Goal: Transaction & Acquisition: Subscribe to service/newsletter

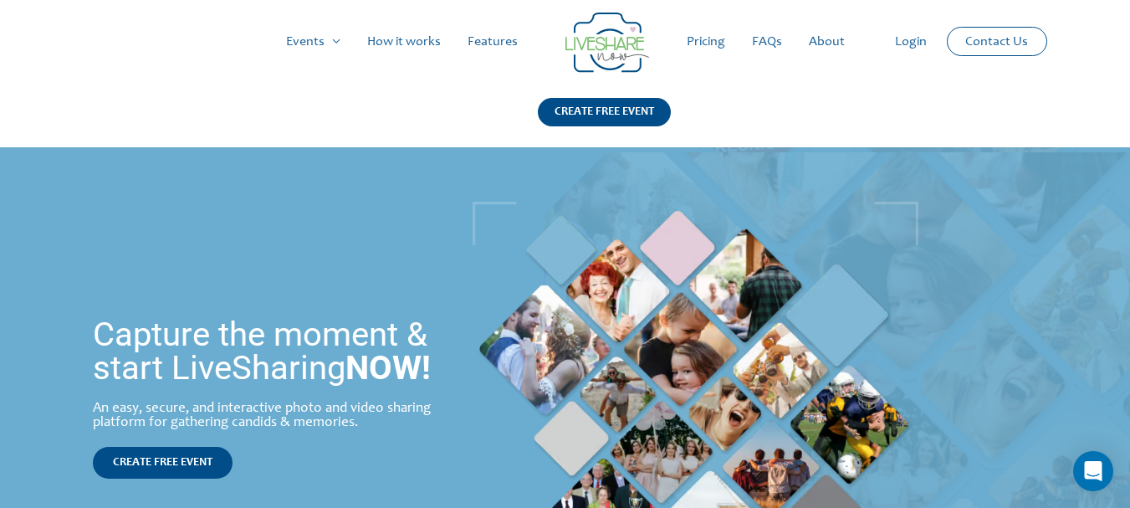
click at [711, 33] on link "Pricing" at bounding box center [705, 42] width 65 height 54
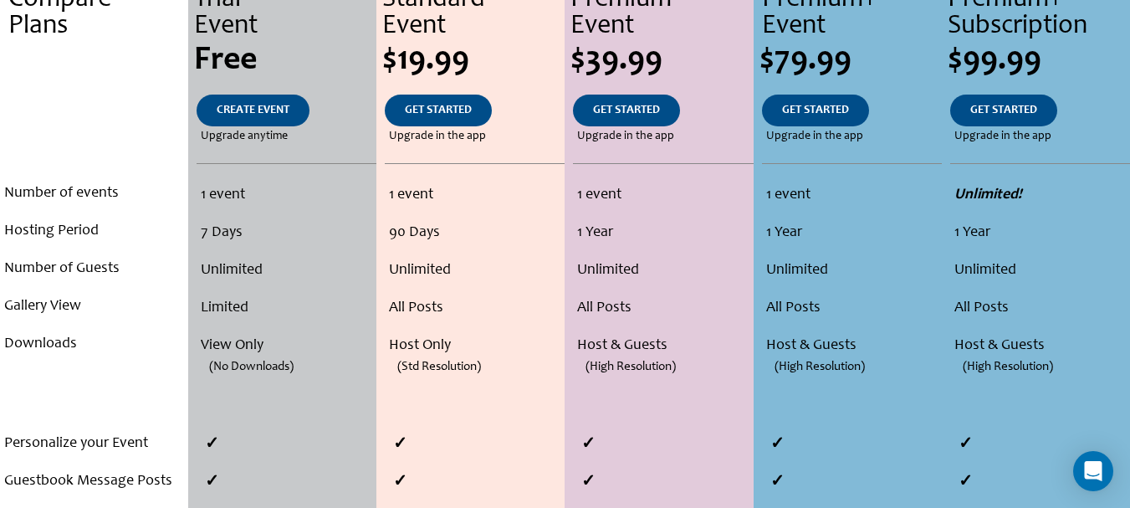
scroll to position [418, 0]
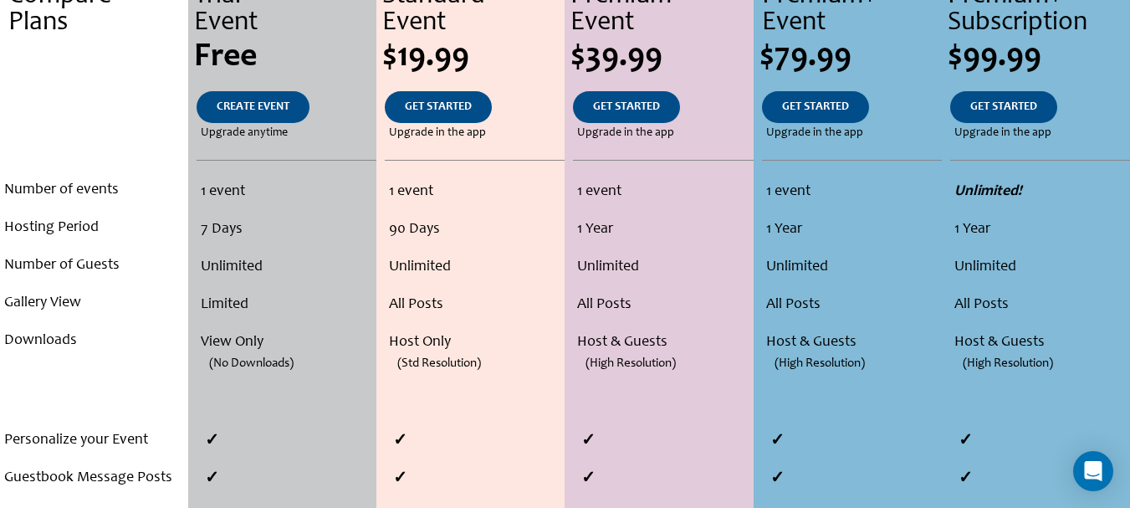
click at [249, 273] on li "Unlimited" at bounding box center [286, 267] width 171 height 38
click at [240, 305] on li "Limited" at bounding box center [286, 305] width 171 height 38
click at [264, 351] on span "(No Downloads)" at bounding box center [251, 363] width 84 height 38
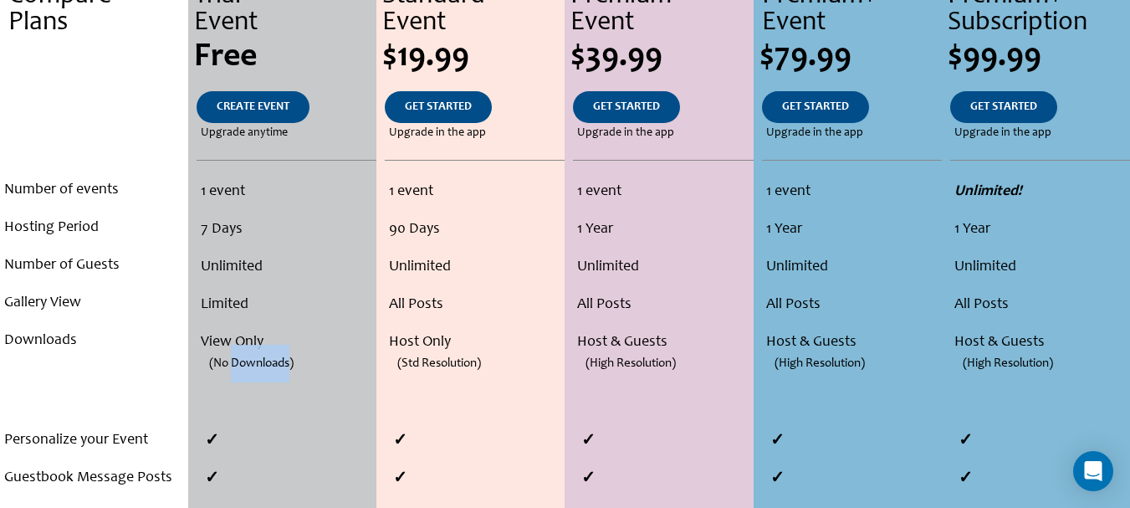
click at [264, 351] on span "(No Downloads)" at bounding box center [251, 363] width 84 height 38
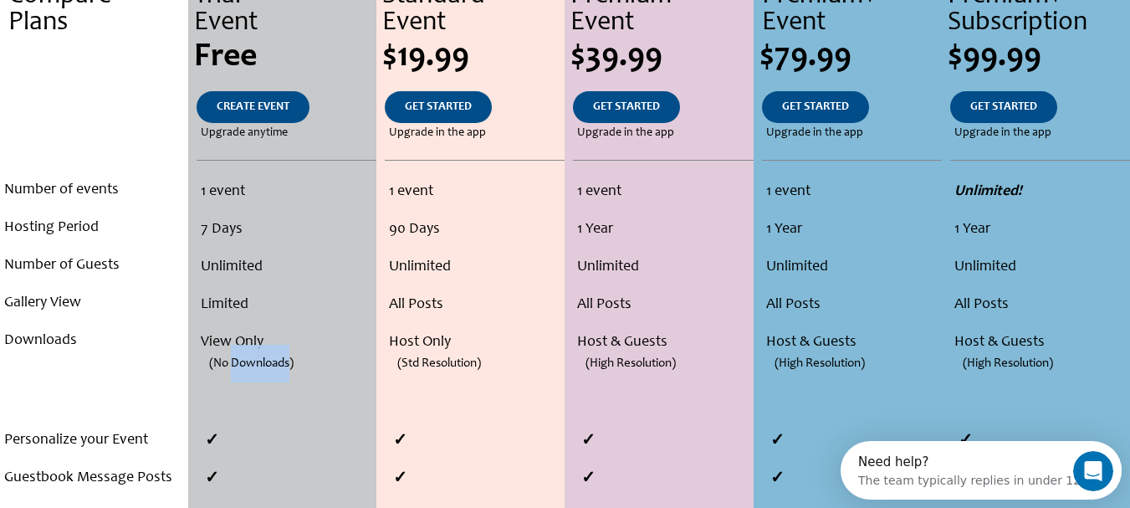
scroll to position [0, 0]
click at [435, 353] on span "(Std Resolution)" at bounding box center [439, 363] width 84 height 38
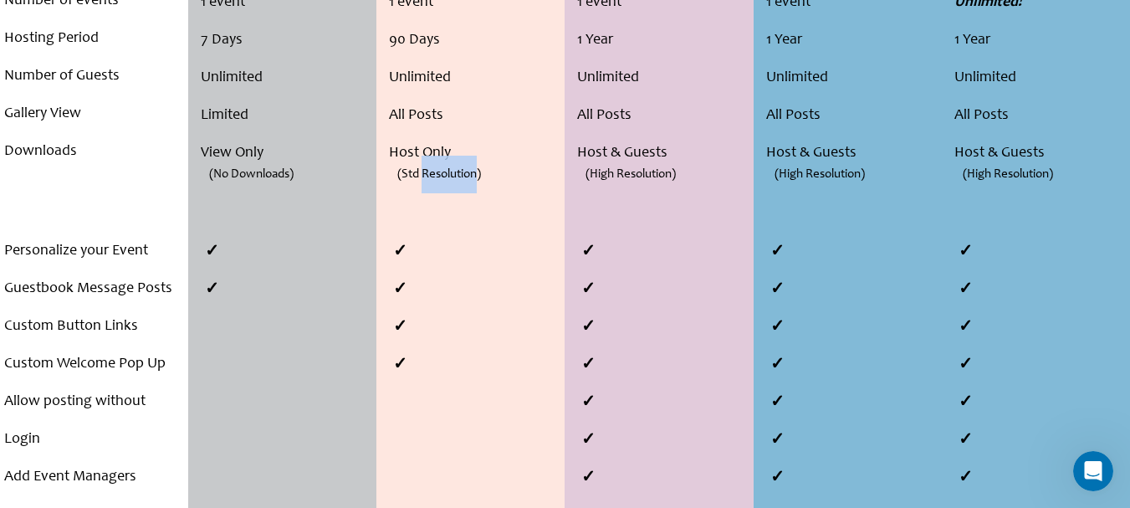
scroll to position [585, 0]
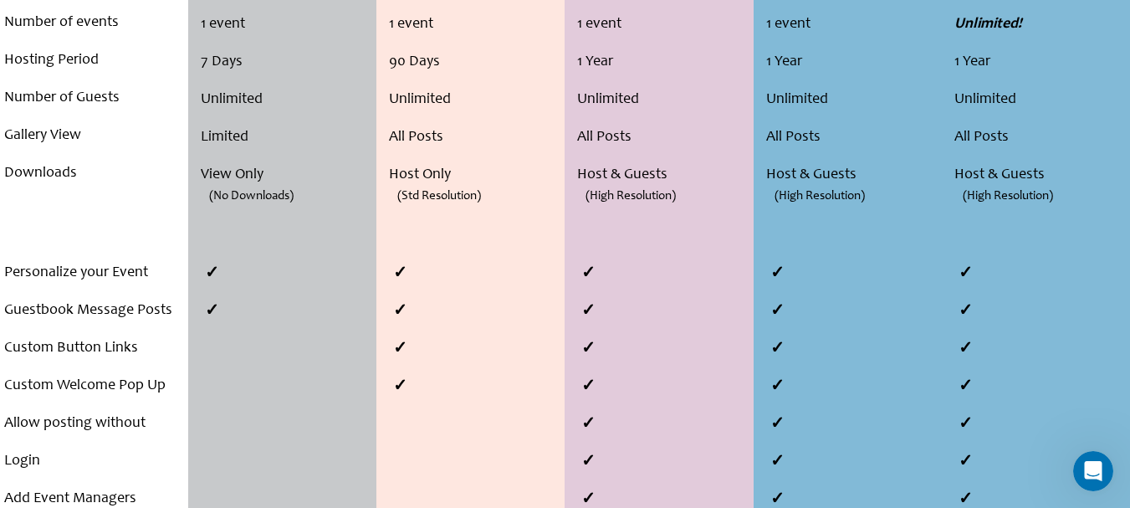
click at [635, 189] on span "(High Resolution)" at bounding box center [630, 196] width 90 height 38
drag, startPoint x: 626, startPoint y: 199, endPoint x: 620, endPoint y: 223, distance: 25.2
click at [626, 202] on span "(High Resolution)" at bounding box center [630, 196] width 90 height 38
click at [594, 417] on li at bounding box center [663, 424] width 180 height 38
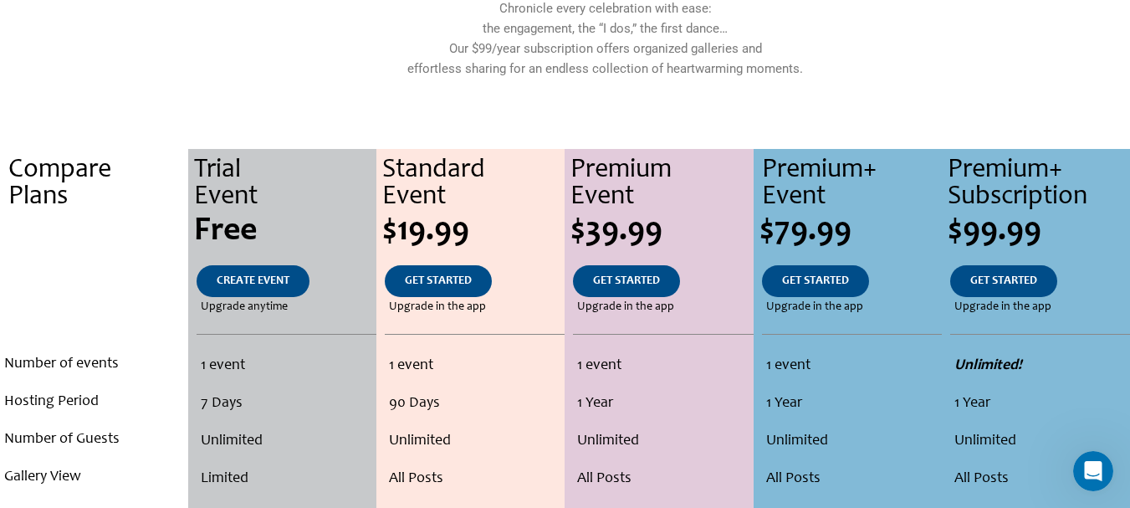
scroll to position [251, 0]
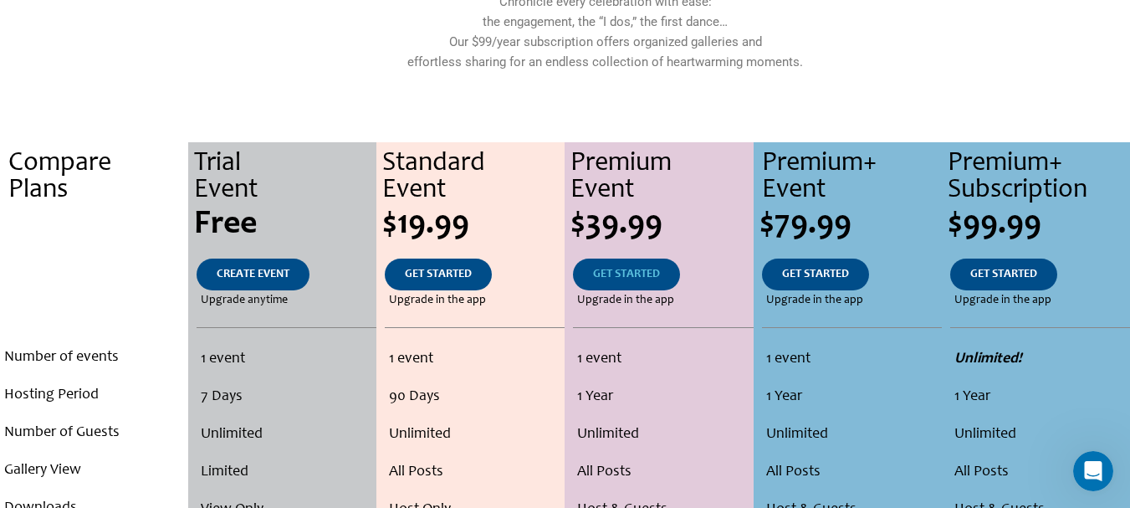
click at [631, 273] on span "GET STARTED" at bounding box center [626, 274] width 67 height 12
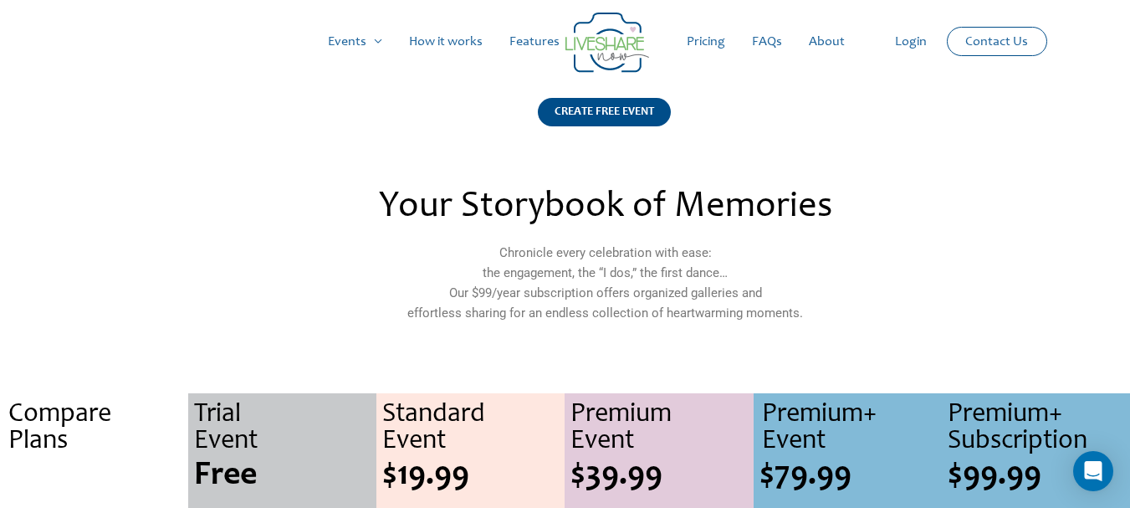
scroll to position [251, 0]
